Goal: Task Accomplishment & Management: Use online tool/utility

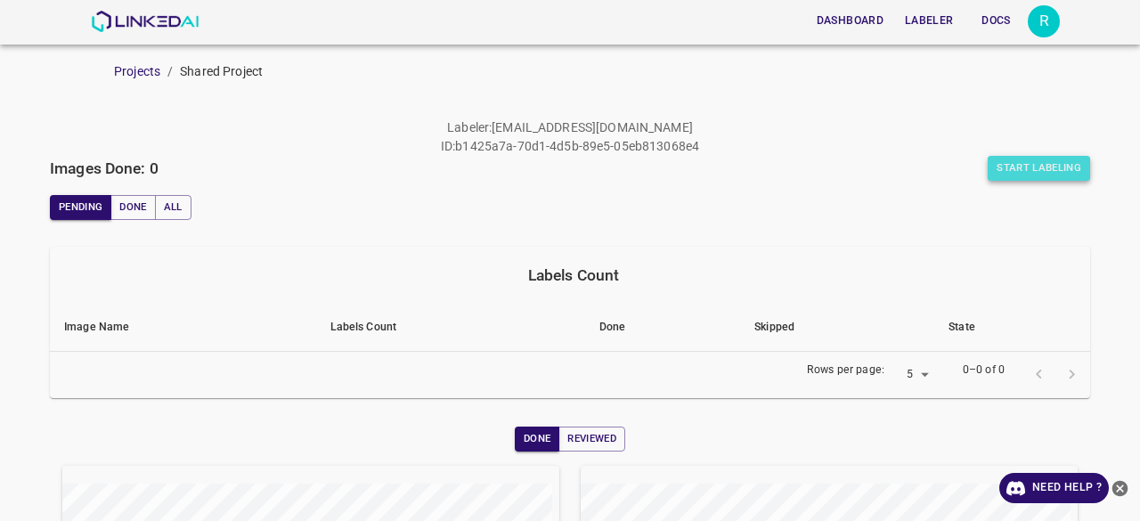
click at [994, 167] on button "Start Labeling" at bounding box center [1039, 168] width 102 height 25
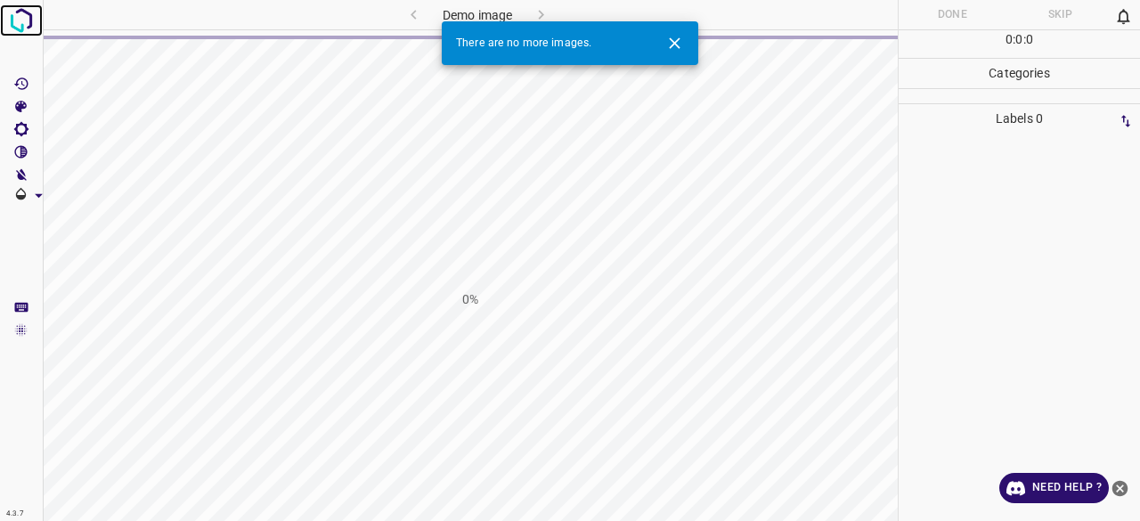
click at [17, 12] on img at bounding box center [21, 20] width 32 height 32
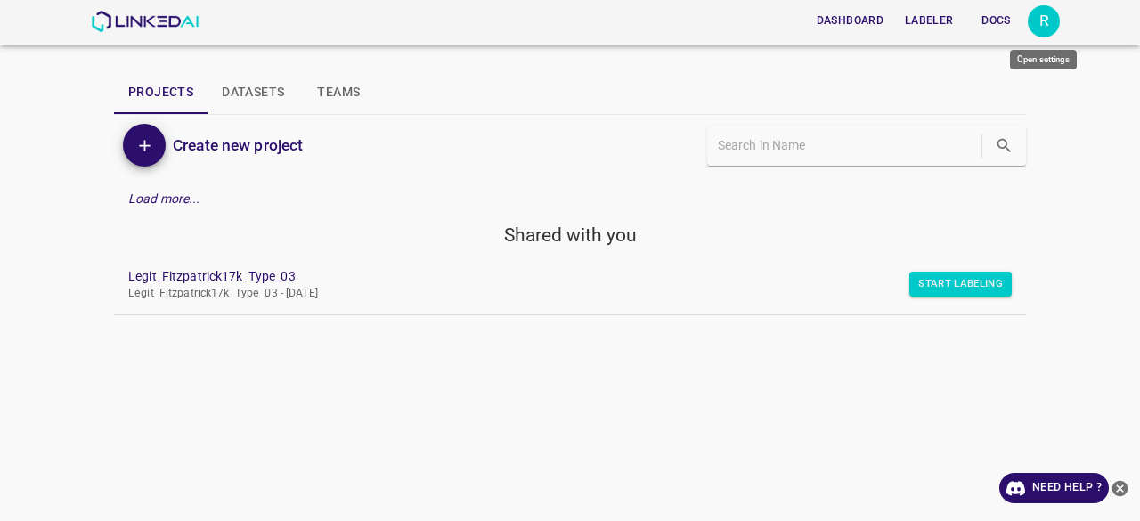
click at [1057, 28] on div "R" at bounding box center [1044, 21] width 32 height 32
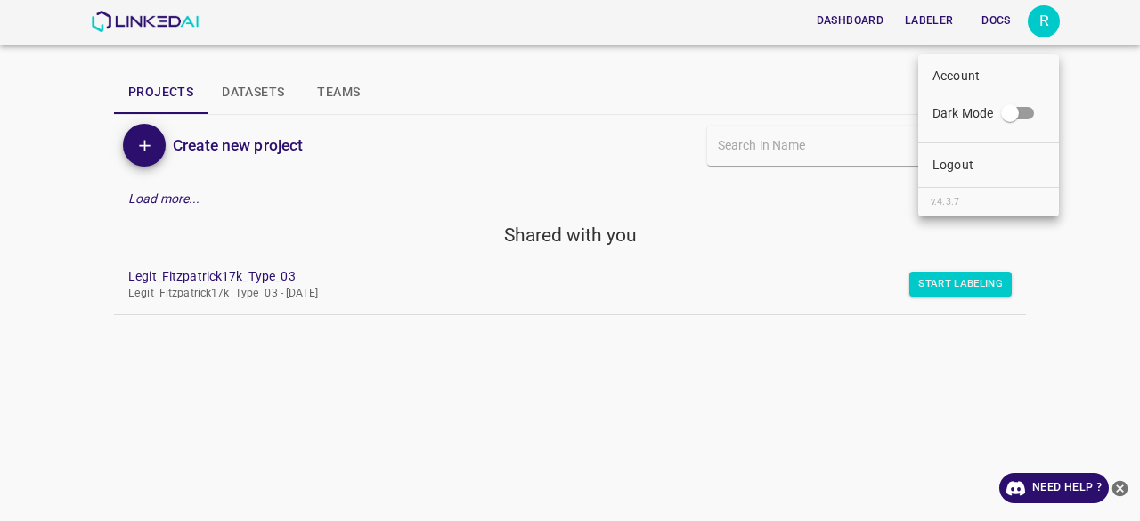
click at [987, 175] on li "Logout" at bounding box center [988, 164] width 141 height 29
